Goal: Transaction & Acquisition: Obtain resource

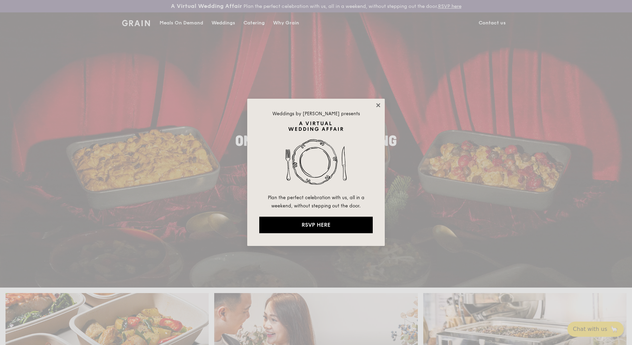
click at [377, 104] on icon at bounding box center [378, 105] width 4 height 4
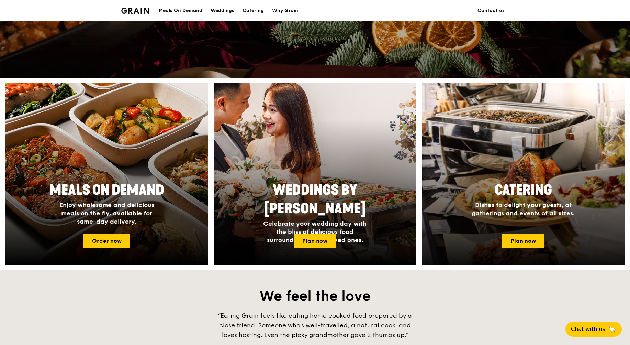
scroll to position [491, 0]
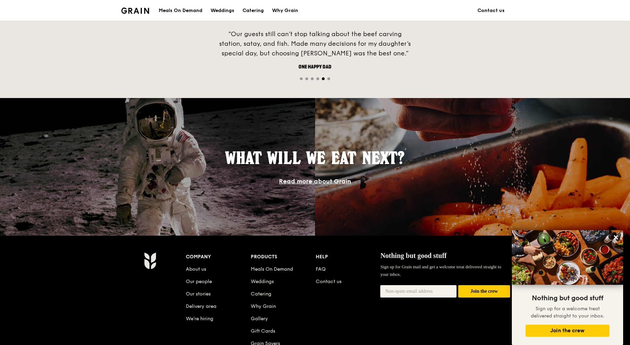
click at [185, 9] on div "Meals On Demand" at bounding box center [181, 10] width 44 height 21
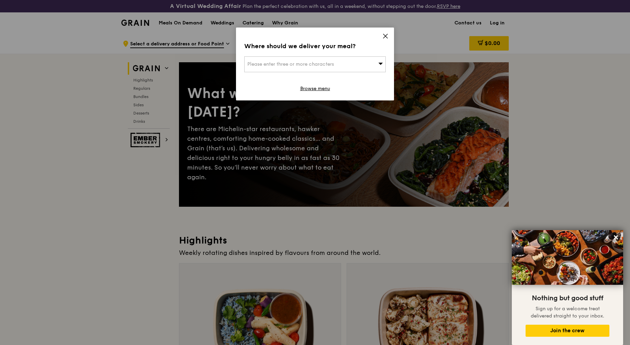
click at [387, 36] on icon at bounding box center [386, 36] width 6 height 6
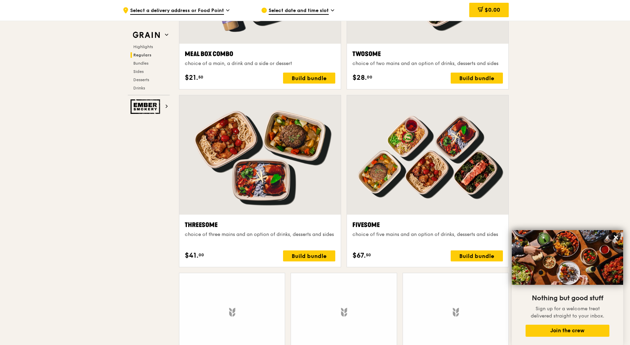
scroll to position [1225, 0]
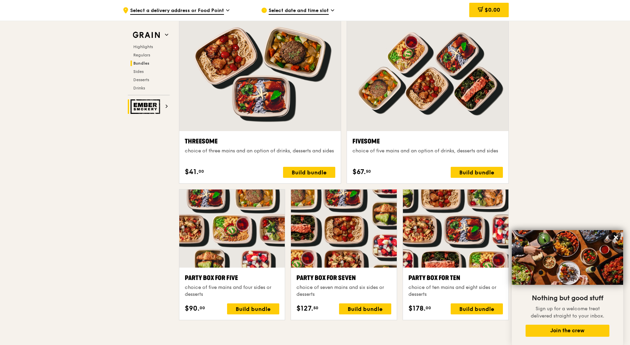
click at [153, 109] on img at bounding box center [147, 106] width 32 height 14
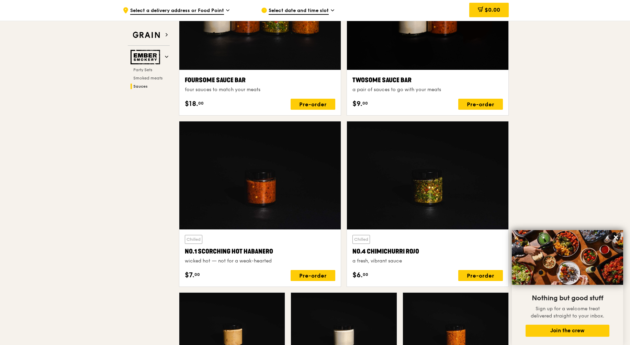
scroll to position [734, 0]
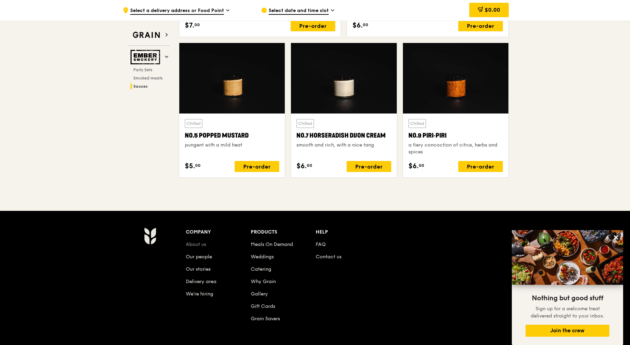
click at [191, 241] on link "About us" at bounding box center [196, 244] width 20 height 6
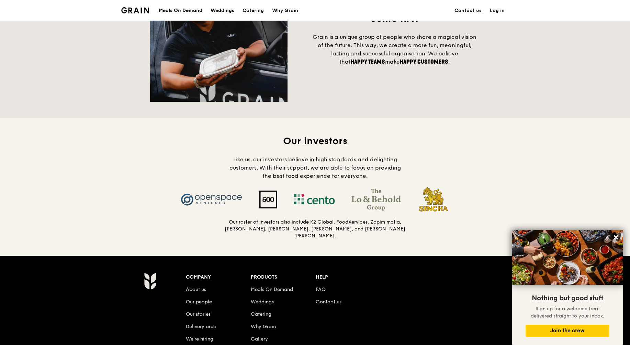
scroll to position [636, 0]
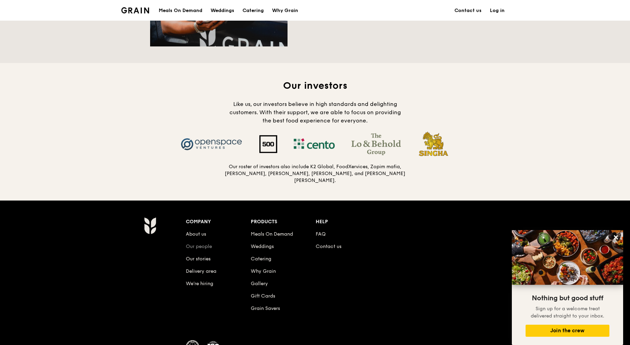
click at [196, 245] on link "Our people" at bounding box center [199, 246] width 26 height 6
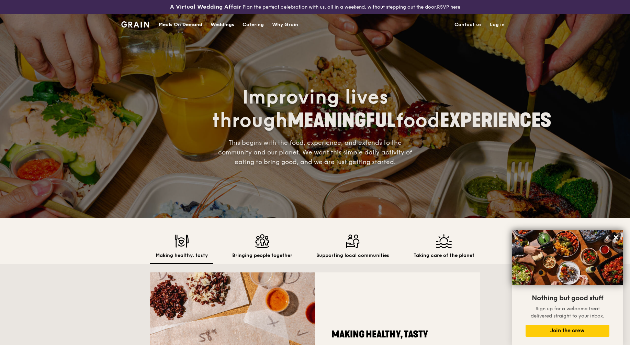
click at [254, 24] on div "Catering" at bounding box center [253, 24] width 21 height 21
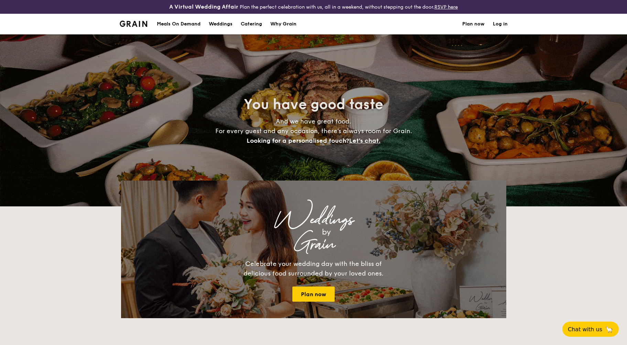
select select
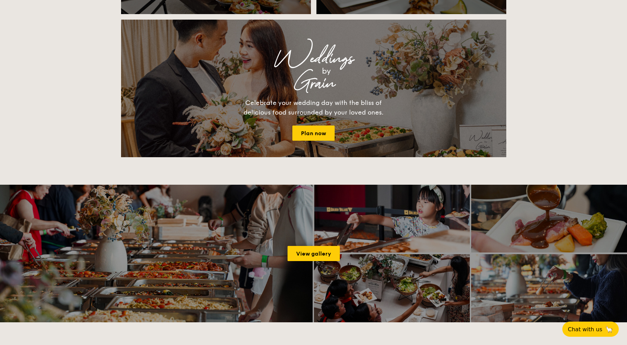
scroll to position [191, 0]
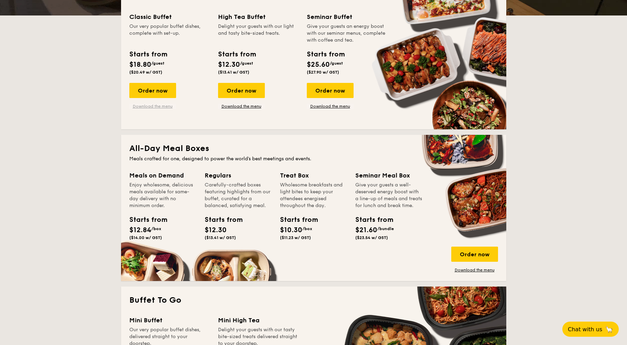
click at [154, 107] on link "Download the menu" at bounding box center [152, 106] width 47 height 6
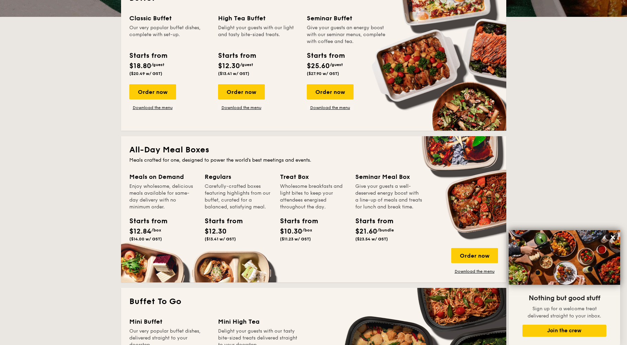
scroll to position [188, 0]
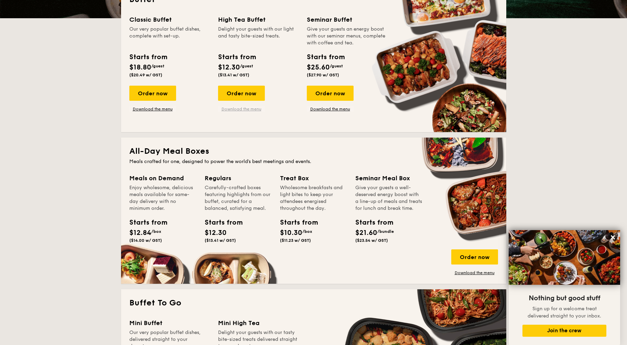
click at [255, 109] on link "Download the menu" at bounding box center [241, 109] width 47 height 6
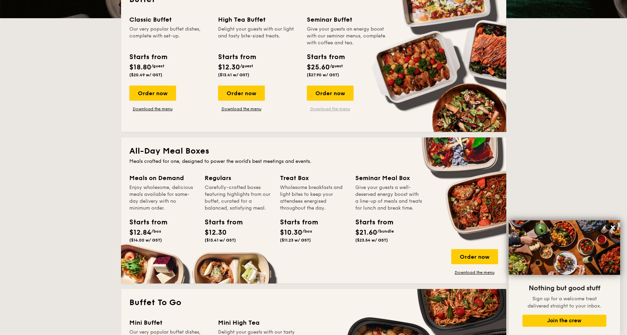
click at [323, 109] on link "Download the menu" at bounding box center [330, 109] width 47 height 6
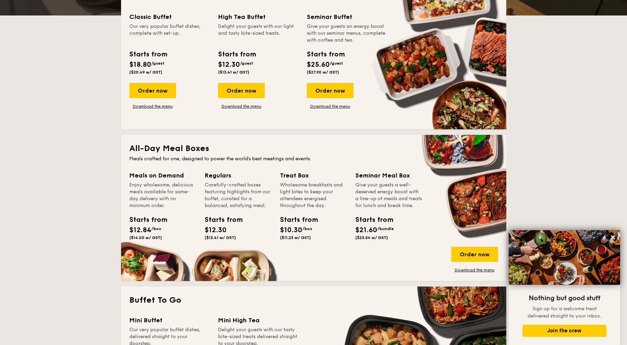
scroll to position [199, 0]
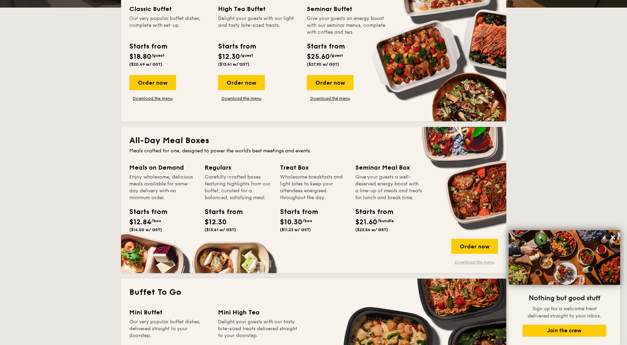
click at [491, 262] on link "Download the menu" at bounding box center [474, 262] width 47 height 6
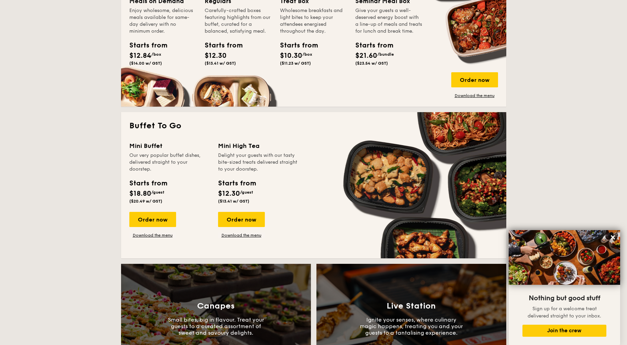
scroll to position [372, 0]
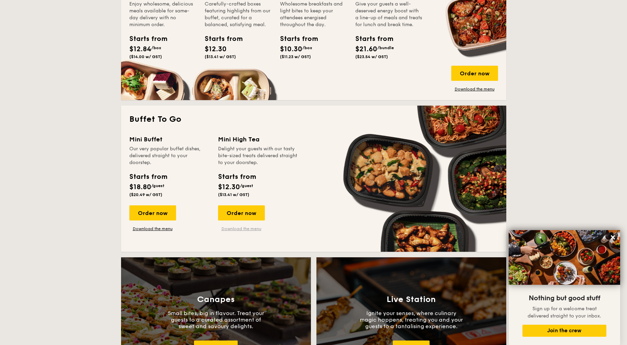
click at [250, 229] on link "Download the menu" at bounding box center [241, 229] width 47 height 6
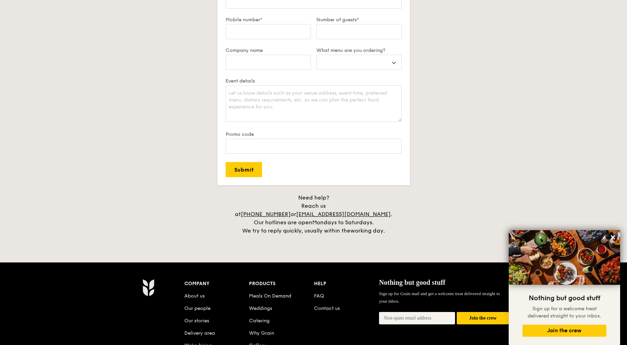
scroll to position [1393, 0]
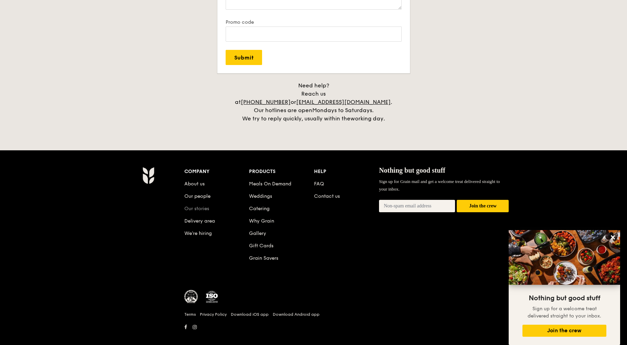
click at [191, 206] on link "Our stories" at bounding box center [196, 209] width 25 height 6
click at [200, 181] on link "About us" at bounding box center [194, 184] width 20 height 6
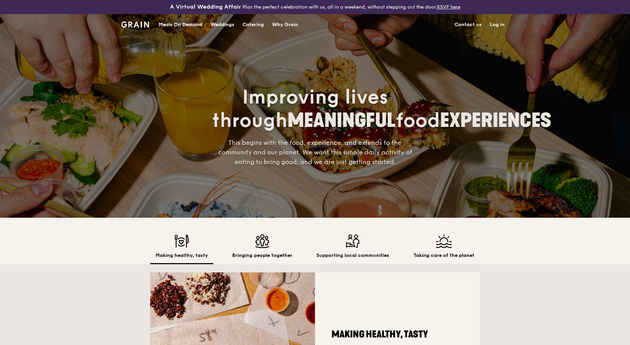
click at [262, 244] on img at bounding box center [262, 241] width 60 height 14
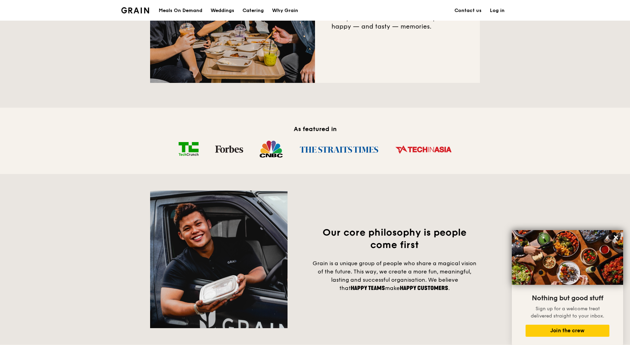
scroll to position [120, 0]
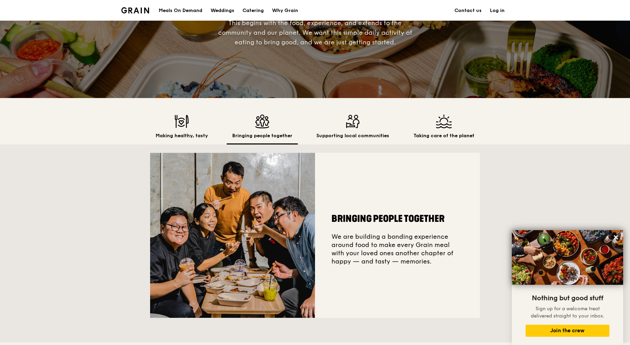
click at [345, 120] on img at bounding box center [353, 121] width 73 height 14
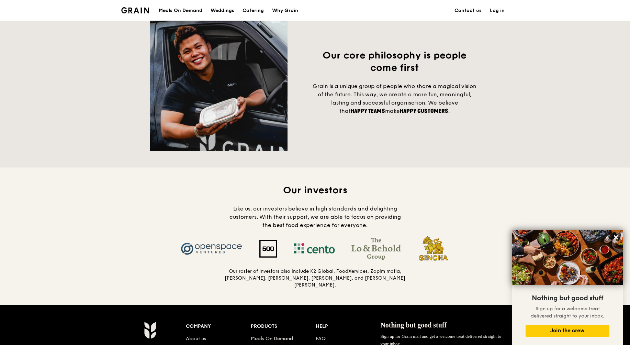
scroll to position [0, 0]
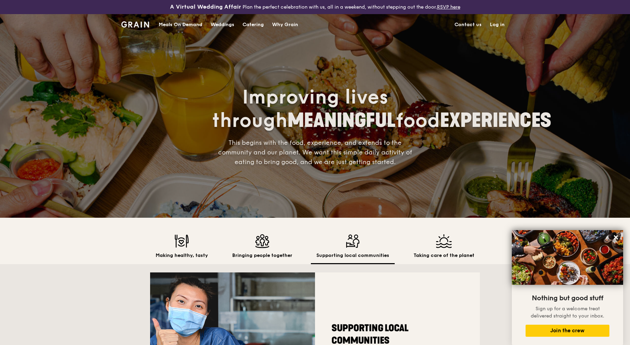
click at [424, 253] on h2 "Taking care of the planet" at bounding box center [444, 255] width 61 height 7
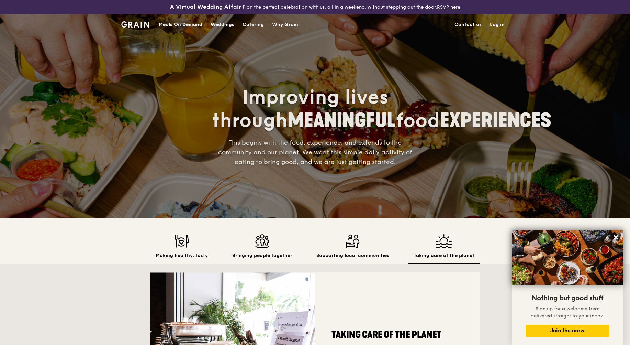
click at [436, 246] on img at bounding box center [444, 241] width 61 height 14
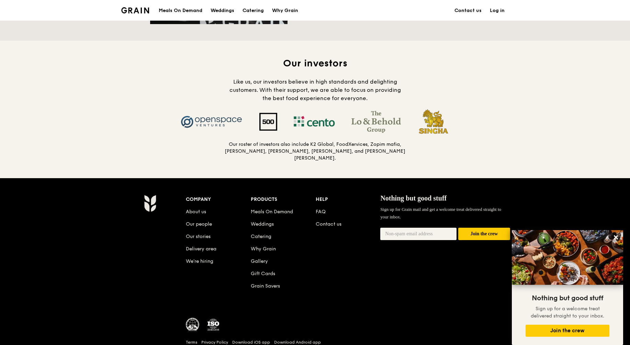
scroll to position [693, 0]
